Goal: Task Accomplishment & Management: Use online tool/utility

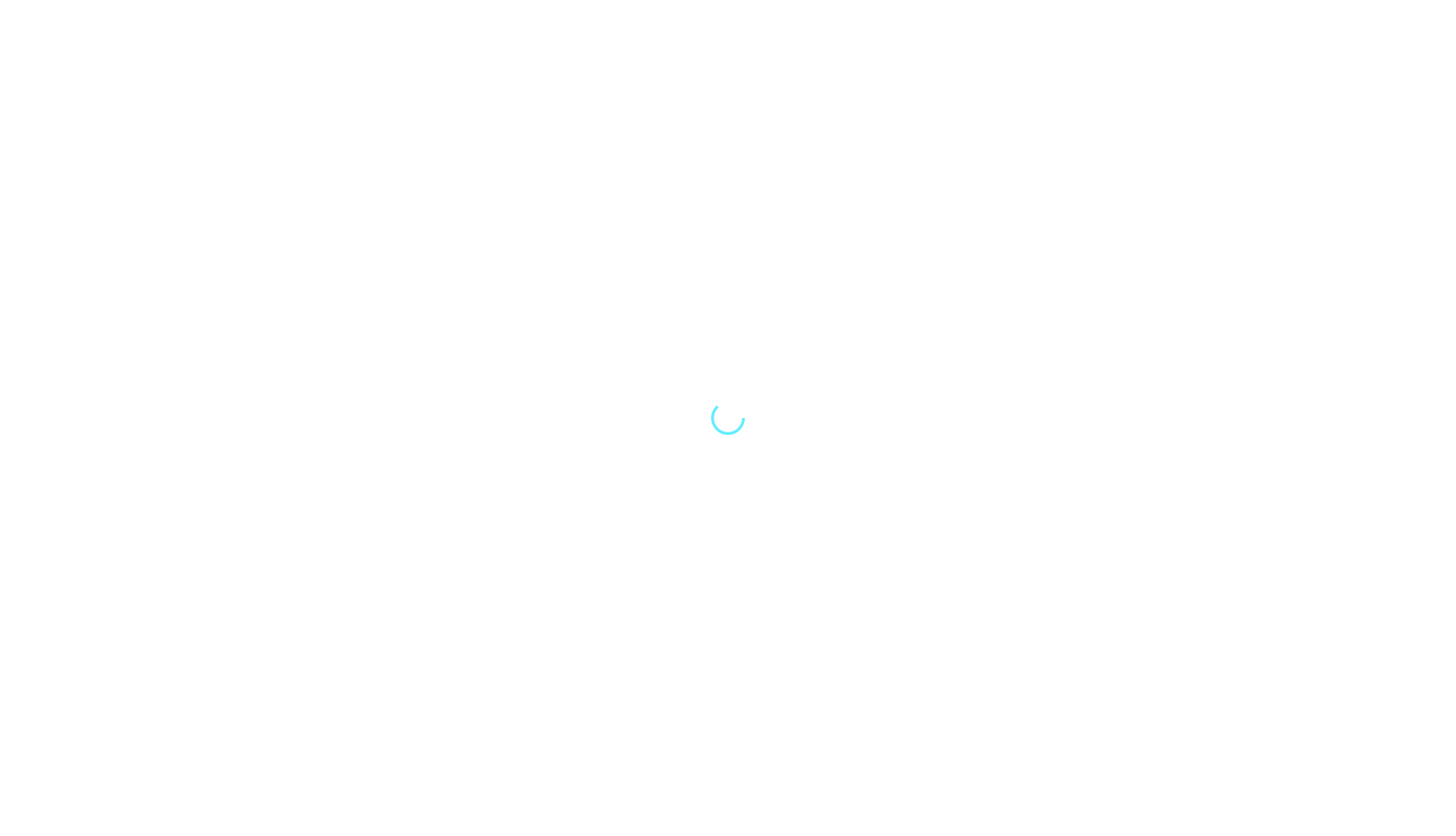
select select "Song"
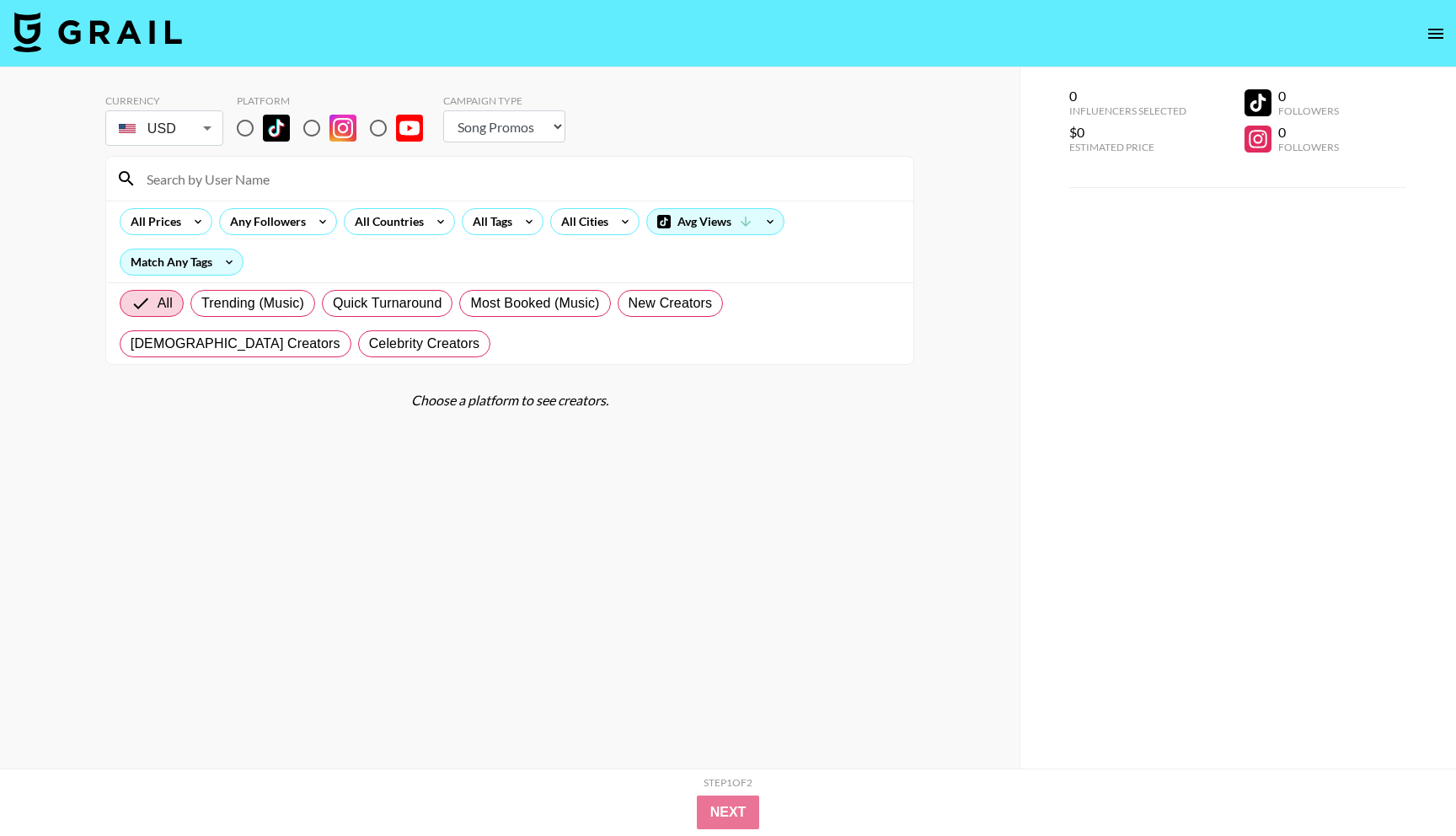
click at [388, 185] on input at bounding box center [519, 178] width 767 height 27
type input "phoenix"
click at [323, 453] on section "Currency USD USD ​ Platform Campaign Type Choose Type... Song Promos Brand Prom…" at bounding box center [509, 430] width 809 height 701
click at [285, 181] on input "phoenix" at bounding box center [519, 178] width 767 height 27
click at [503, 128] on select "Choose Type... Song Promos Brand Promos" at bounding box center [504, 126] width 122 height 32
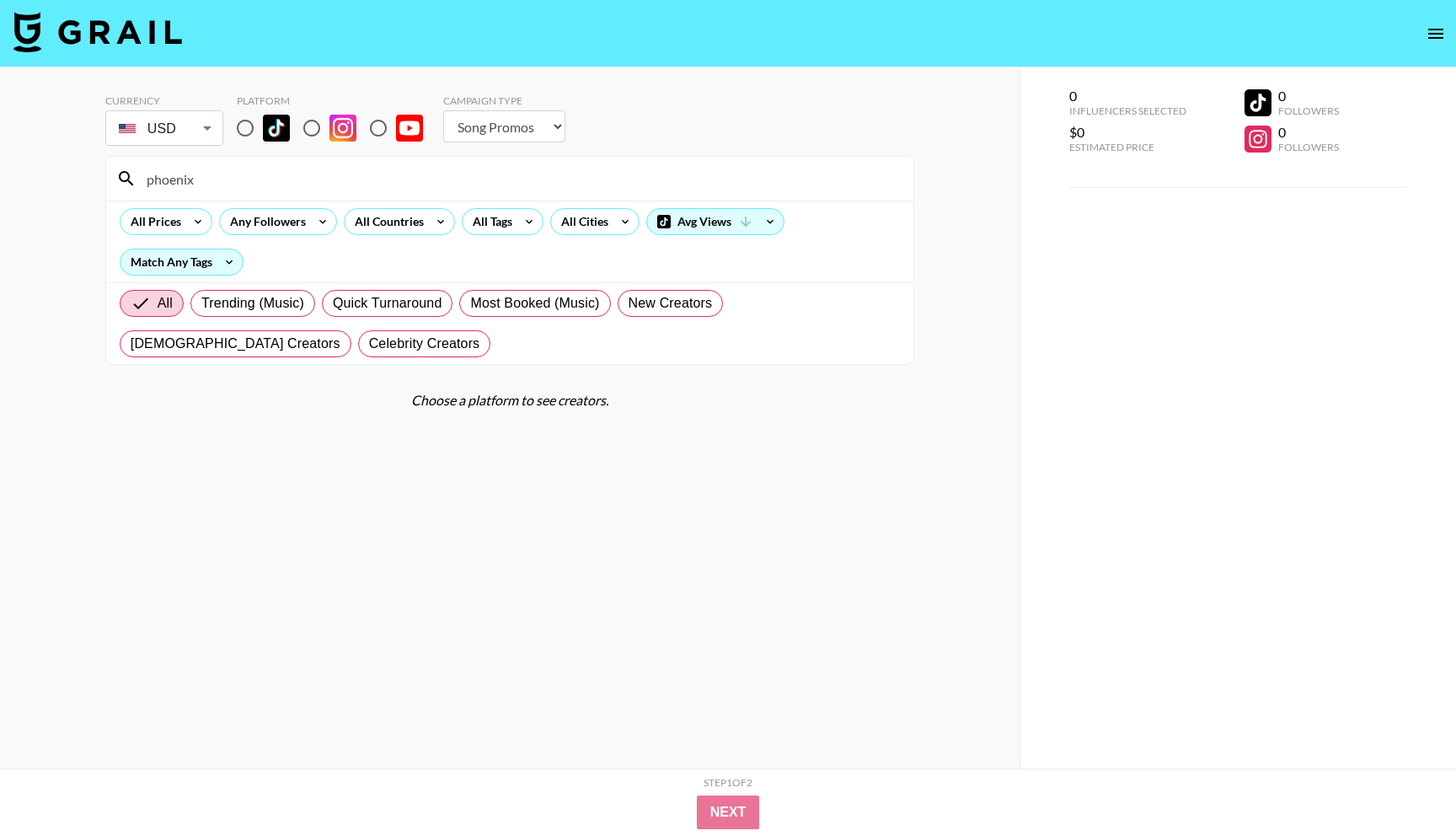
select select "Brand"
click at [444, 110] on select "Choose Type... Song Promos Brand Promos" at bounding box center [504, 126] width 122 height 32
click at [246, 182] on input "phoenix" at bounding box center [519, 178] width 767 height 27
drag, startPoint x: 204, startPoint y: 171, endPoint x: 113, endPoint y: 149, distance: 93.6
click at [113, 149] on section "Currency USD USD ​ Platform Campaign Type Choose Type... Song Promos Brand Prom…" at bounding box center [509, 223] width 809 height 284
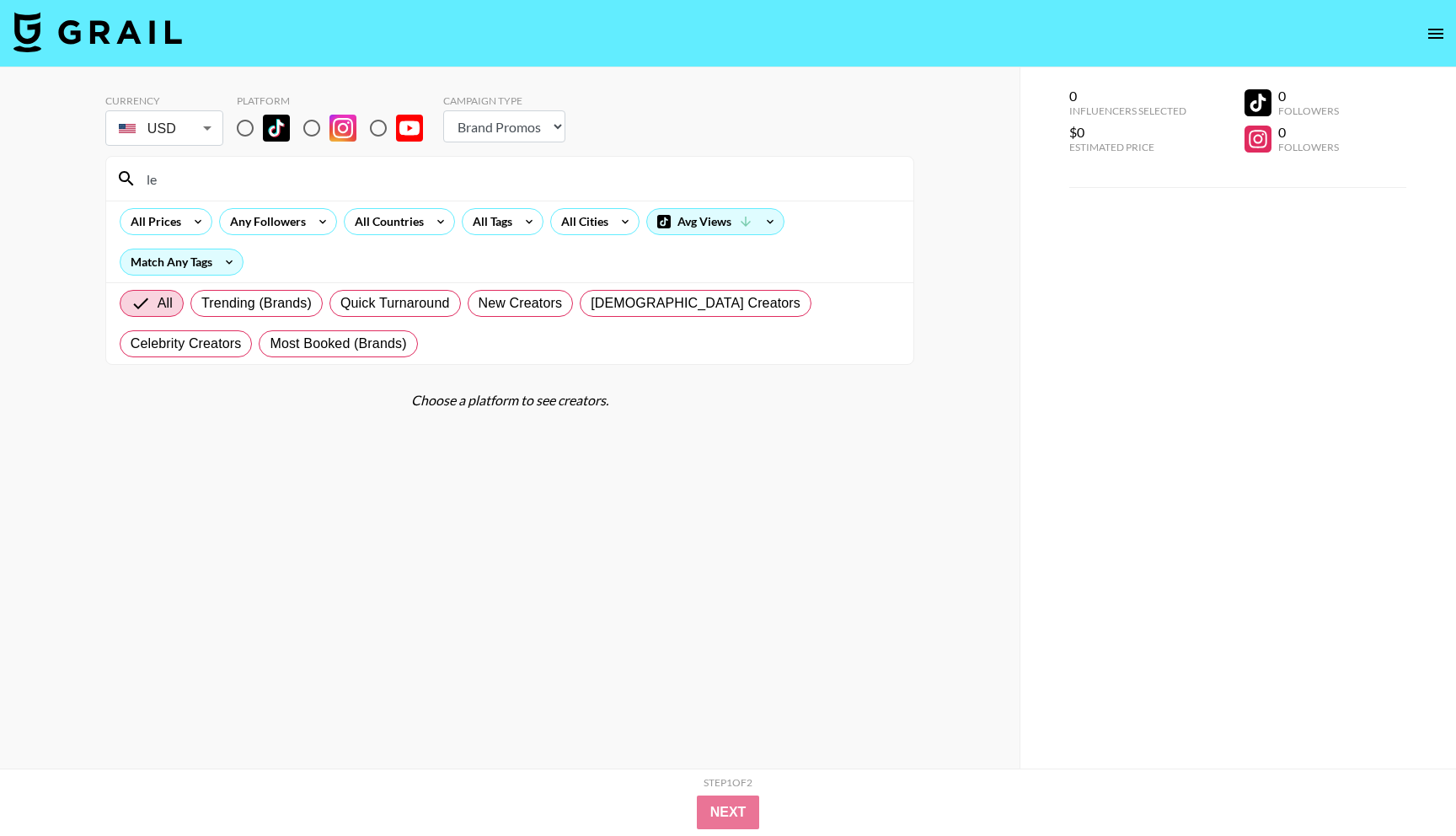
type input "l"
type input "savnnah"
click at [87, 34] on img at bounding box center [97, 32] width 168 height 41
select select "Song"
click at [549, 465] on section "Currency USD USD ​ Platform Campaign Type Choose Type... Song Promos Brand Prom…" at bounding box center [509, 430] width 809 height 701
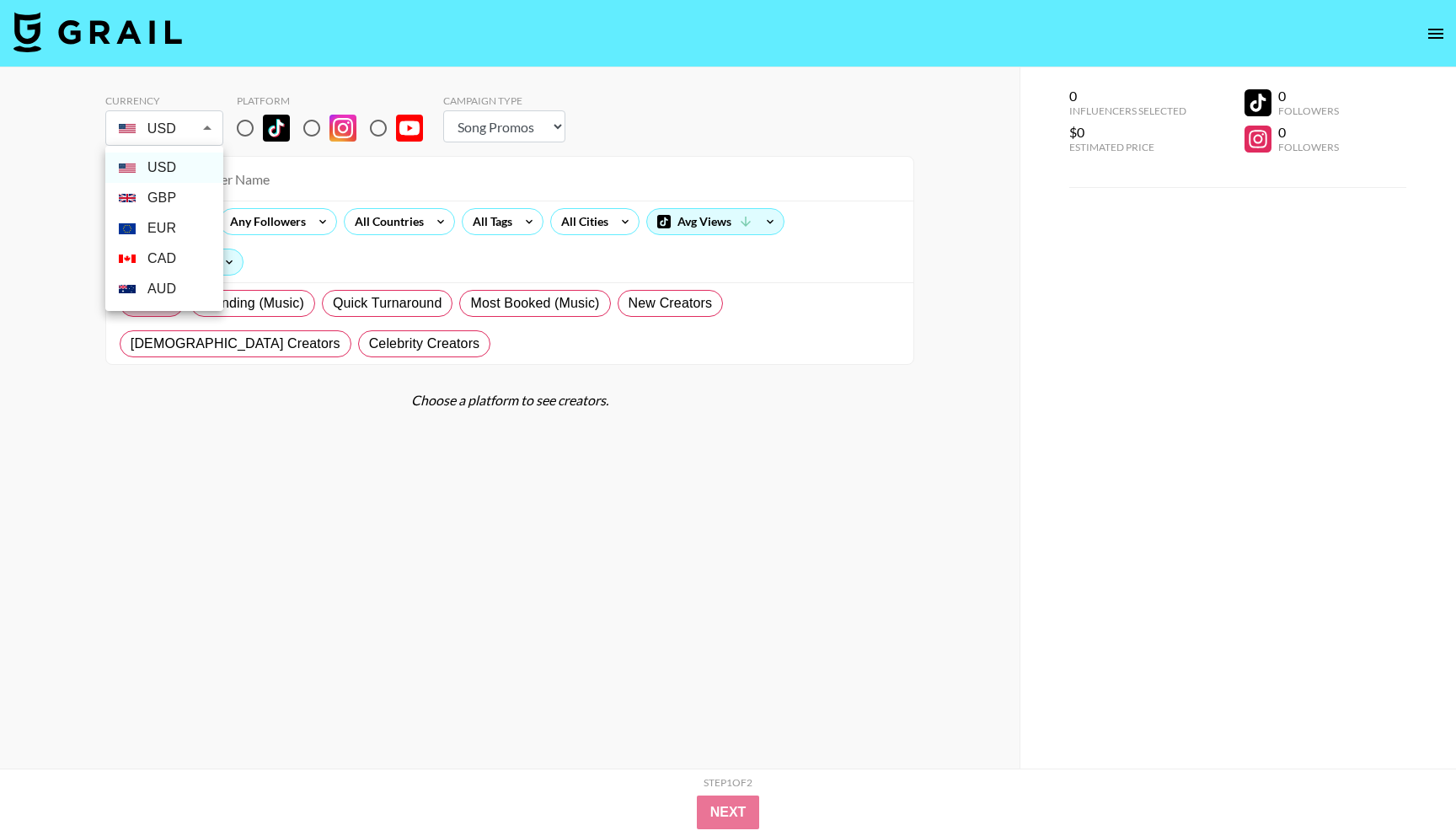
click at [191, 124] on body "Currency USD USD ​ Platform Campaign Type Choose Type... Song Promos Brand Prom…" at bounding box center [728, 451] width 1456 height 903
click at [177, 173] on li "USD" at bounding box center [164, 167] width 118 height 31
click at [189, 227] on icon at bounding box center [198, 221] width 27 height 25
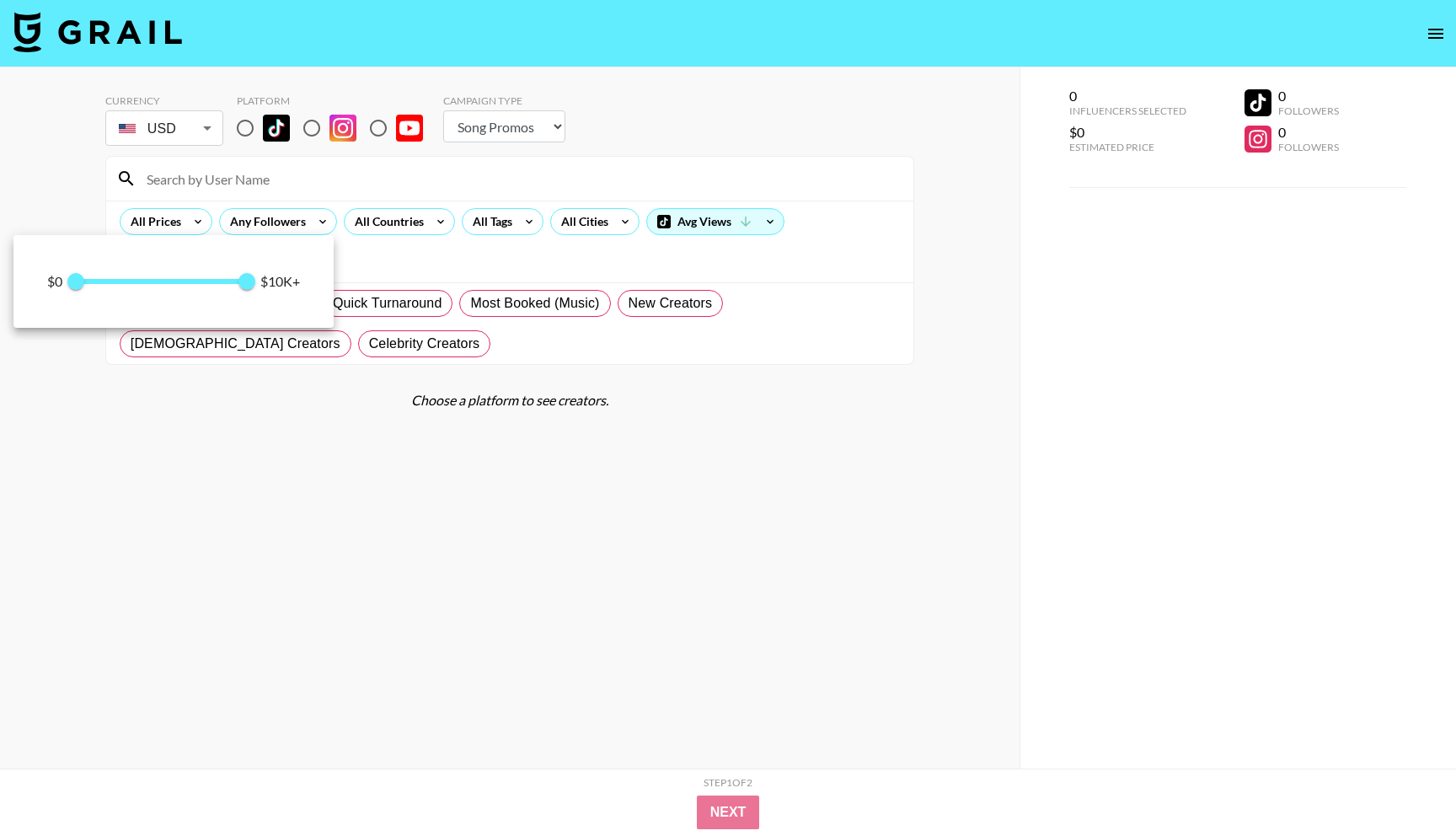
click at [757, 809] on div at bounding box center [728, 418] width 1456 height 836
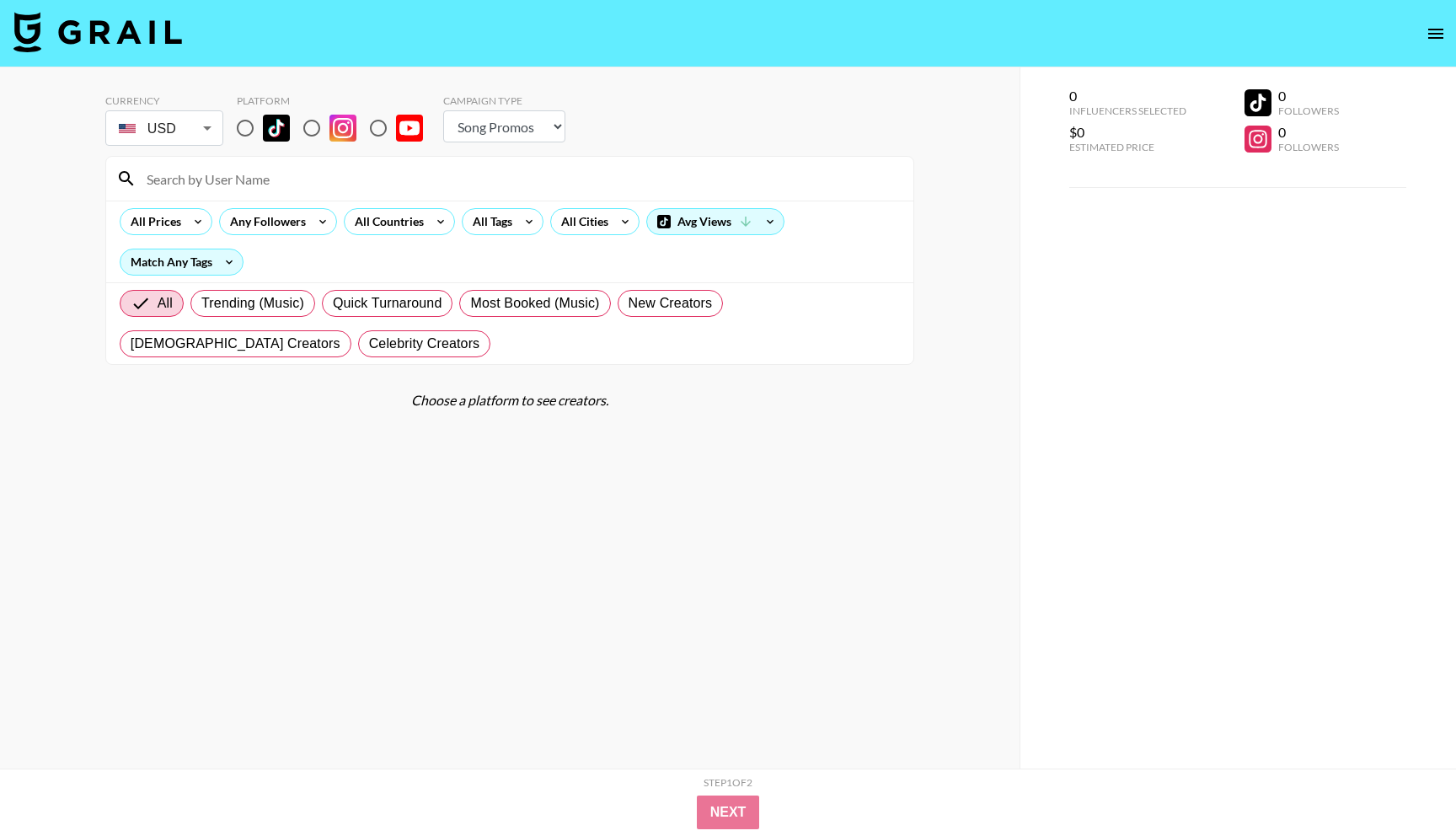
click at [552, 530] on section "Currency USD USD ​ Platform Campaign Type Choose Type... Song Promos Brand Prom…" at bounding box center [509, 430] width 809 height 701
click at [448, 406] on div "Choose a platform to see creators." at bounding box center [509, 400] width 809 height 17
click at [247, 132] on input "radio" at bounding box center [246, 128] width 36 height 36
radio input "true"
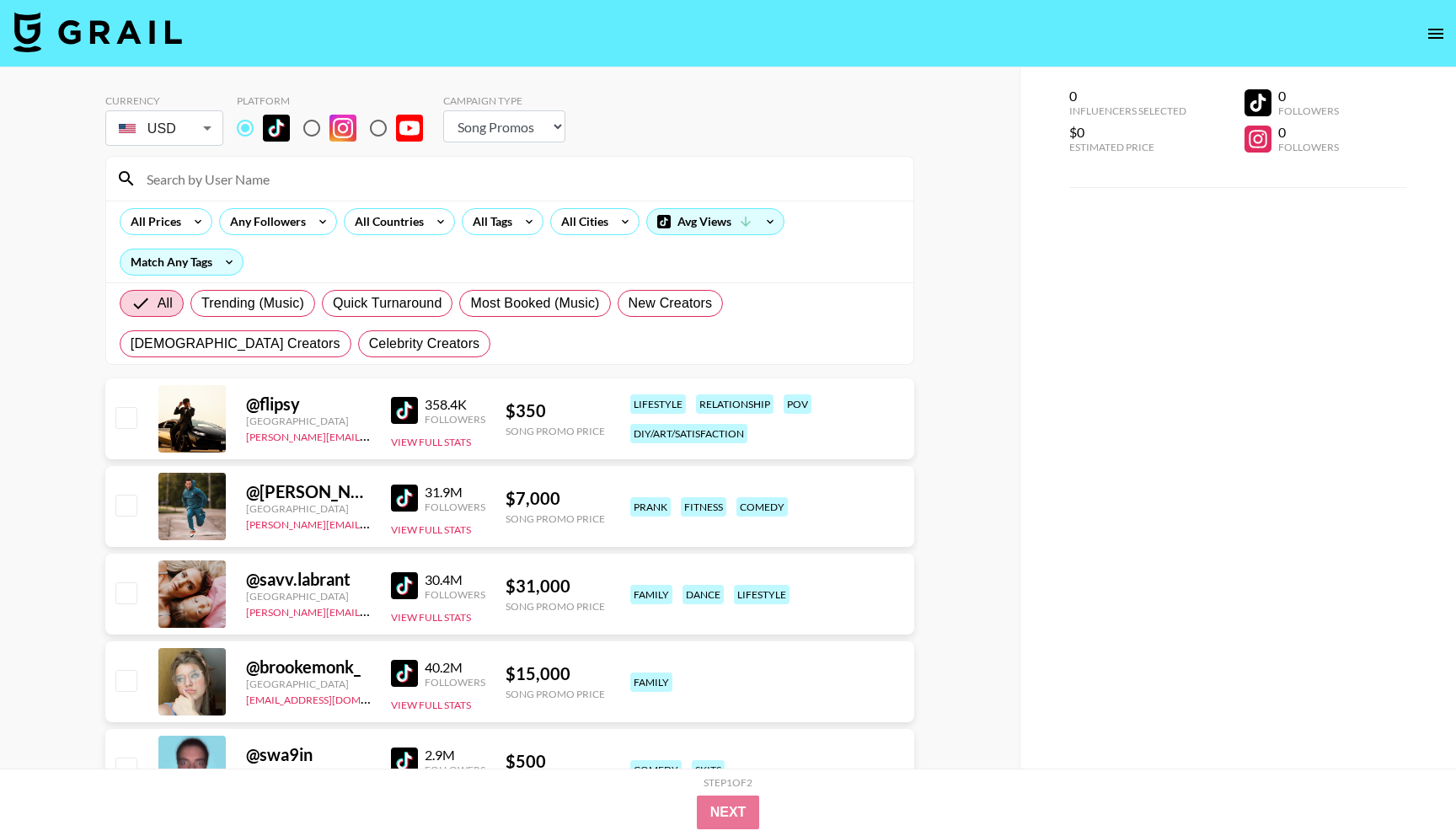
click at [306, 129] on input "radio" at bounding box center [312, 128] width 36 height 36
radio input "true"
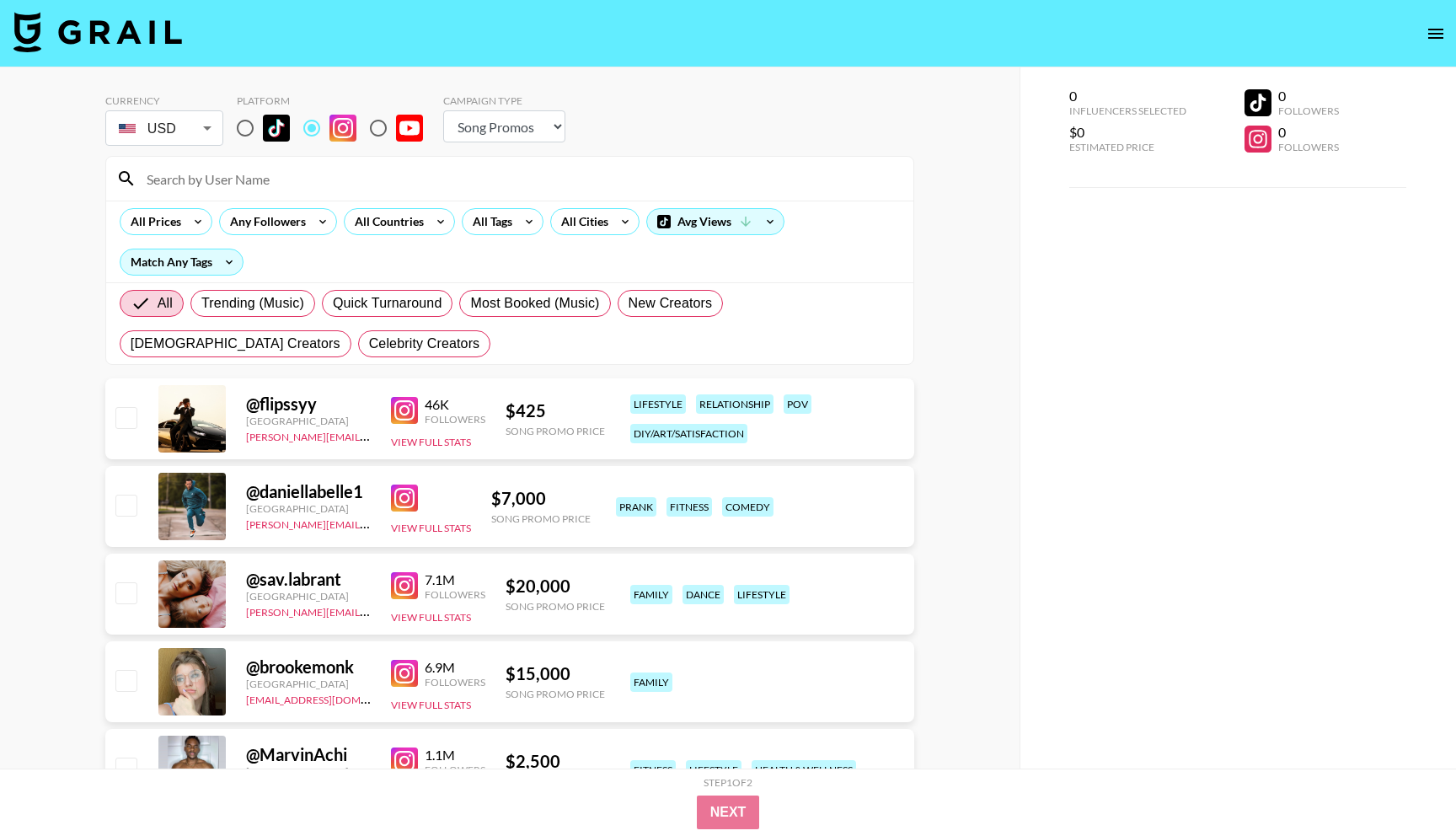
click at [297, 183] on input at bounding box center [519, 178] width 767 height 27
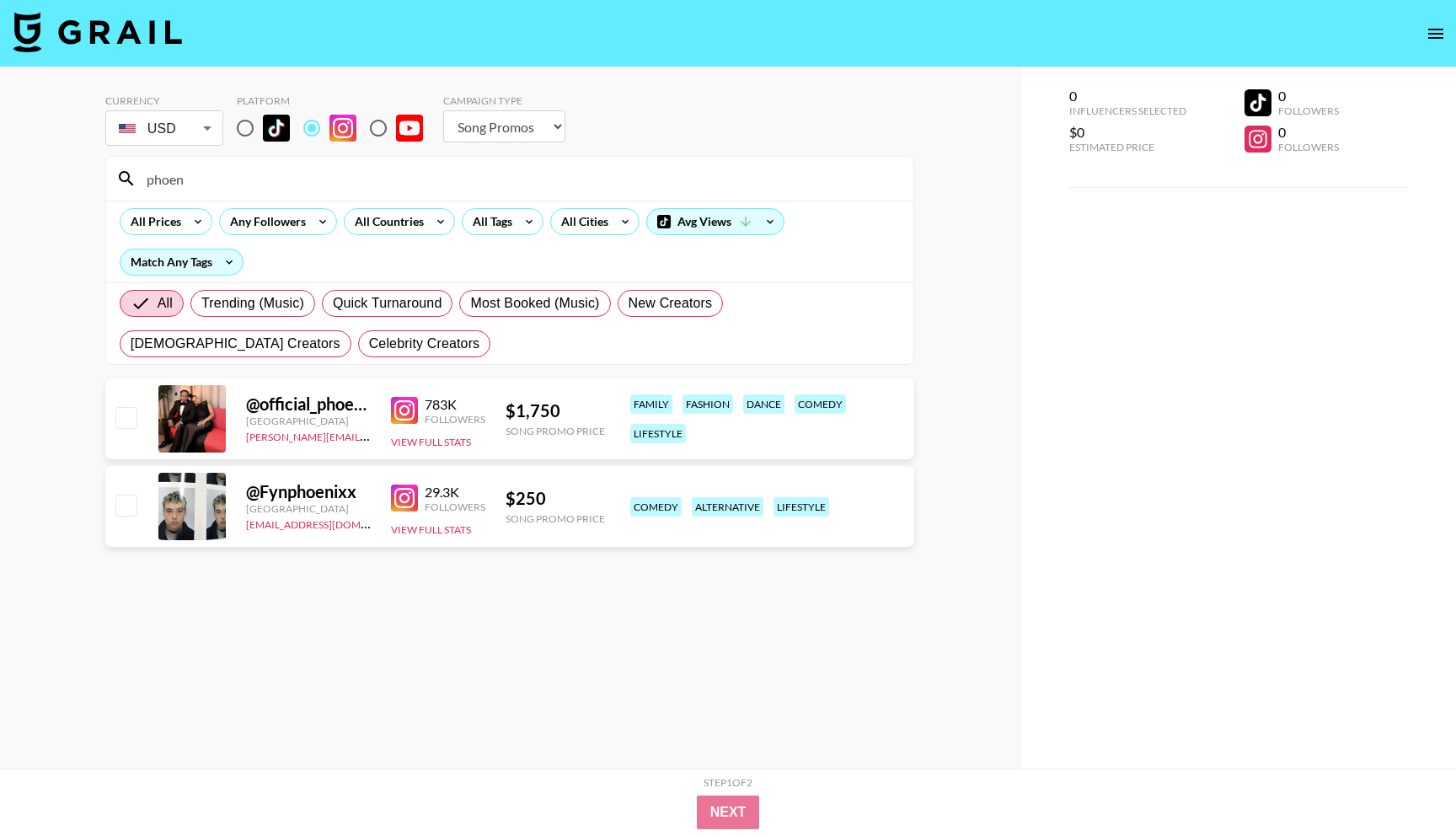
type input "phoen"
click at [510, 128] on select "Choose Type... Song Promos Brand Promos" at bounding box center [504, 126] width 122 height 32
select select "Brand"
click at [444, 110] on select "Choose Type... Song Promos Brand Promos" at bounding box center [504, 126] width 122 height 32
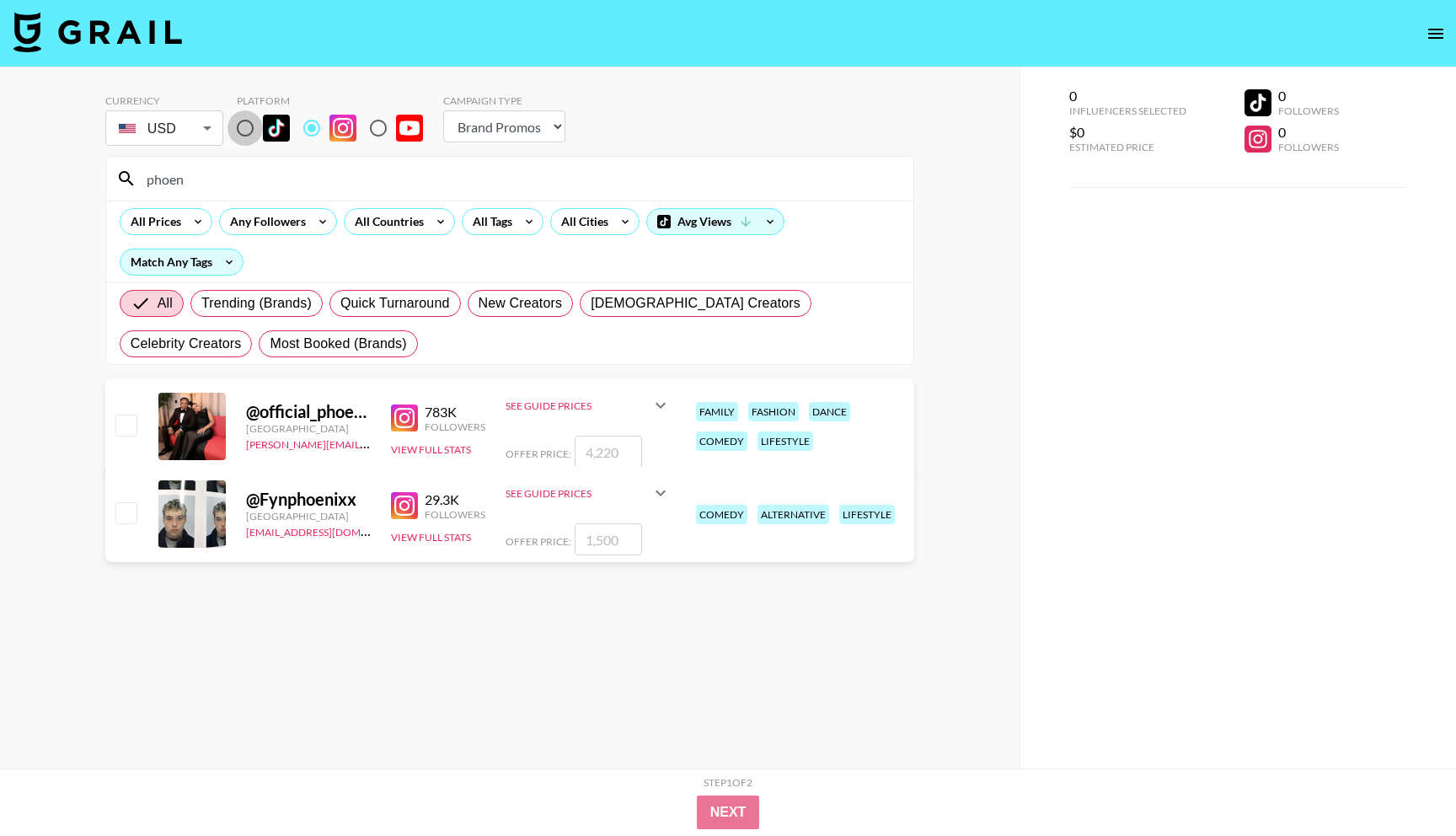
click at [250, 124] on input "radio" at bounding box center [246, 128] width 36 height 36
radio input "true"
